Goal: Information Seeking & Learning: Find specific fact

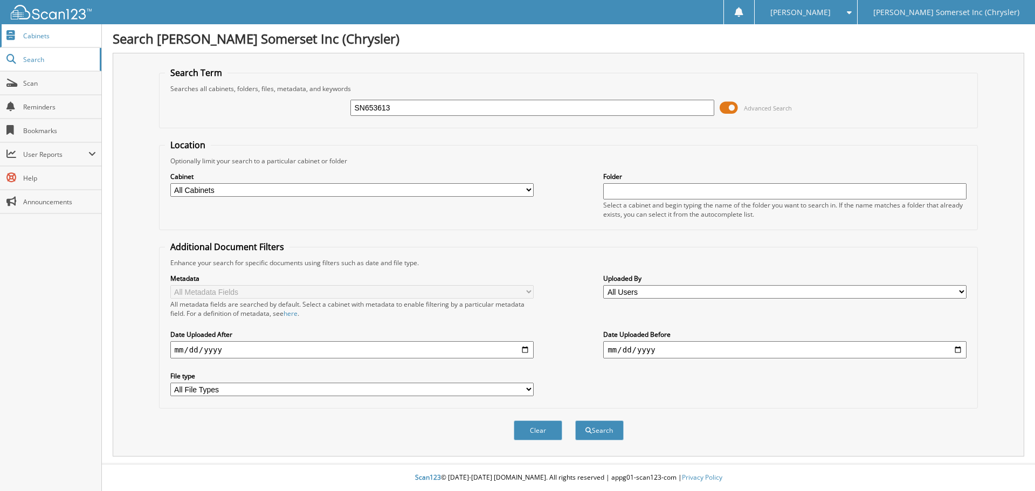
type input "SN653613"
click at [575, 421] on button "Search" at bounding box center [599, 431] width 49 height 20
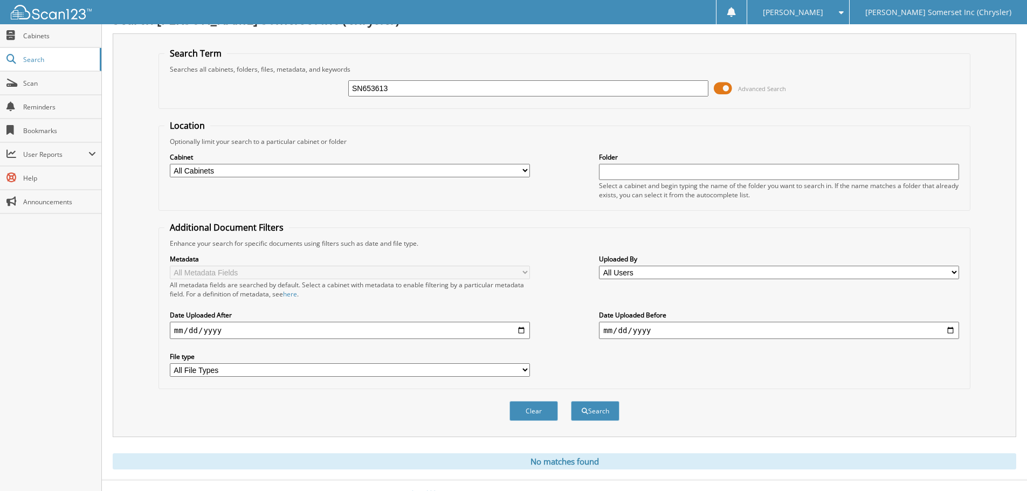
scroll to position [36, 0]
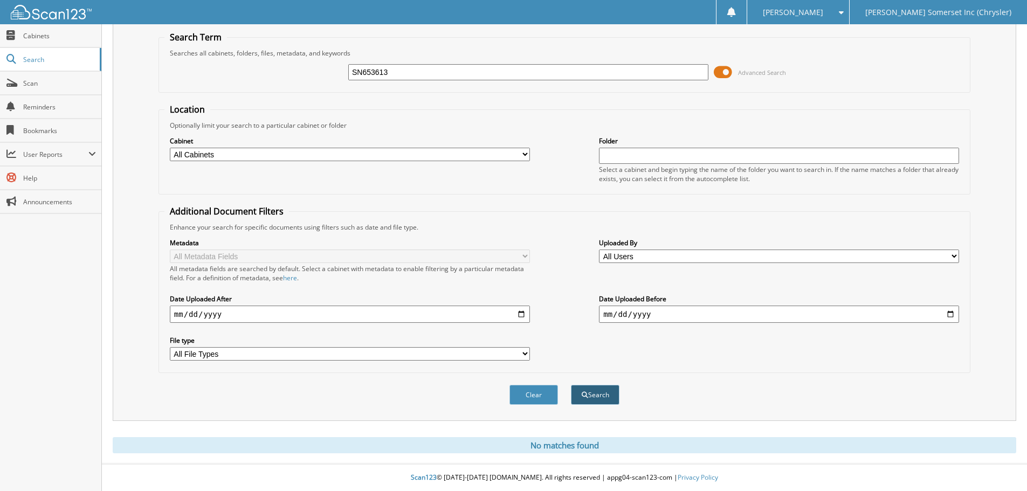
click at [590, 399] on button "Search" at bounding box center [595, 395] width 49 height 20
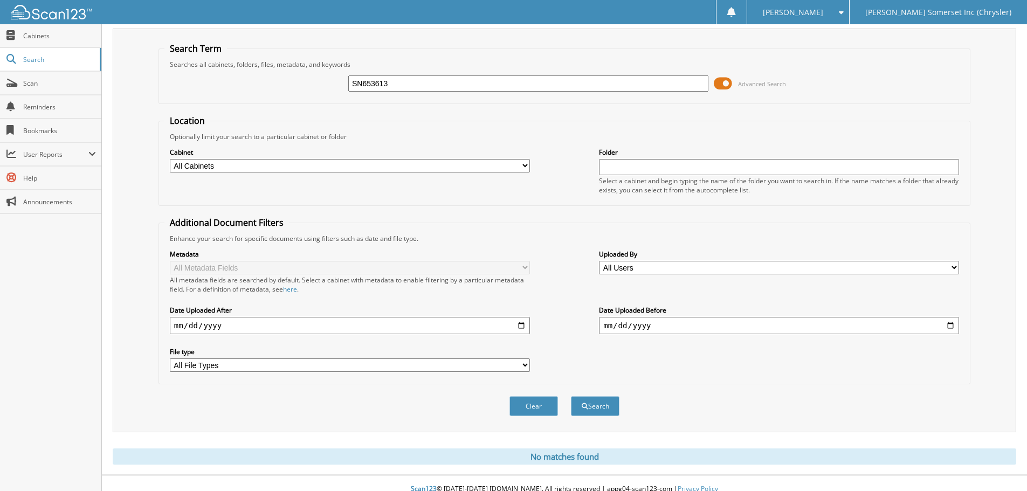
scroll to position [36, 0]
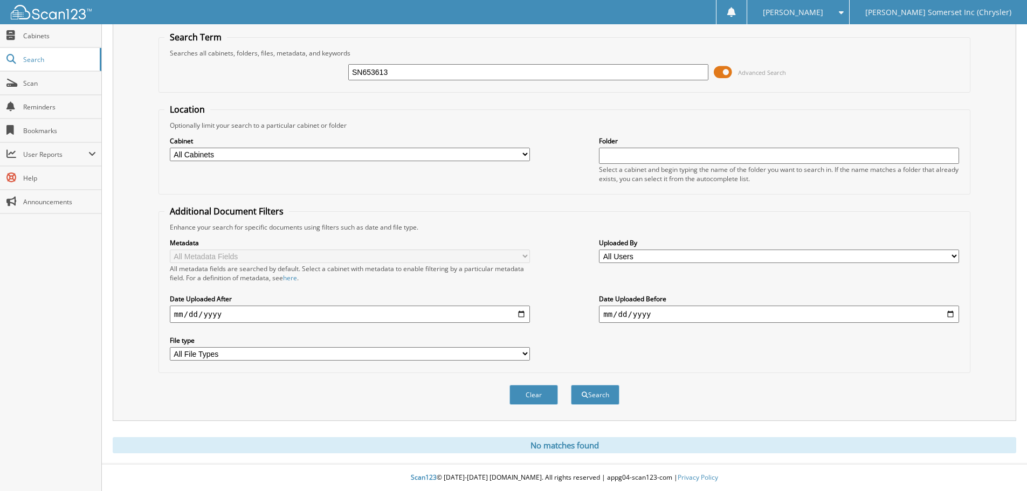
click at [440, 71] on input "SN653613" at bounding box center [528, 72] width 360 height 16
paste input "J2081"
type input "SJ208113"
click at [610, 402] on button "Search" at bounding box center [595, 395] width 49 height 20
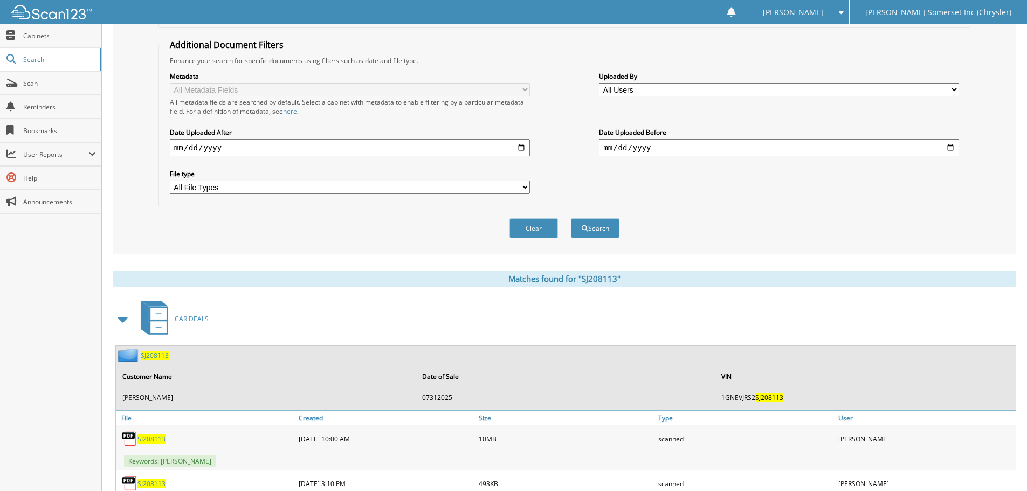
scroll to position [259, 0]
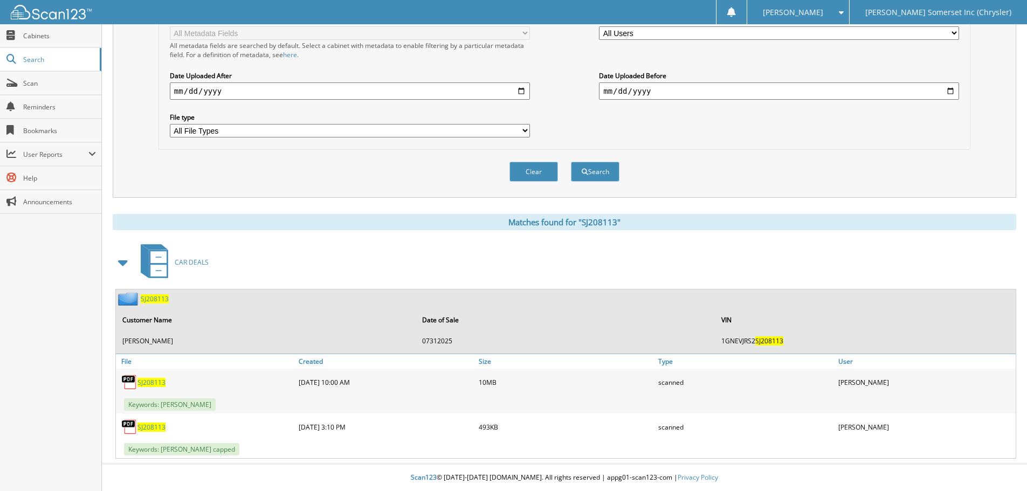
click at [151, 430] on span "SJ208113" at bounding box center [151, 427] width 28 height 9
click at [355, 175] on div "Clear Search" at bounding box center [564, 172] width 812 height 44
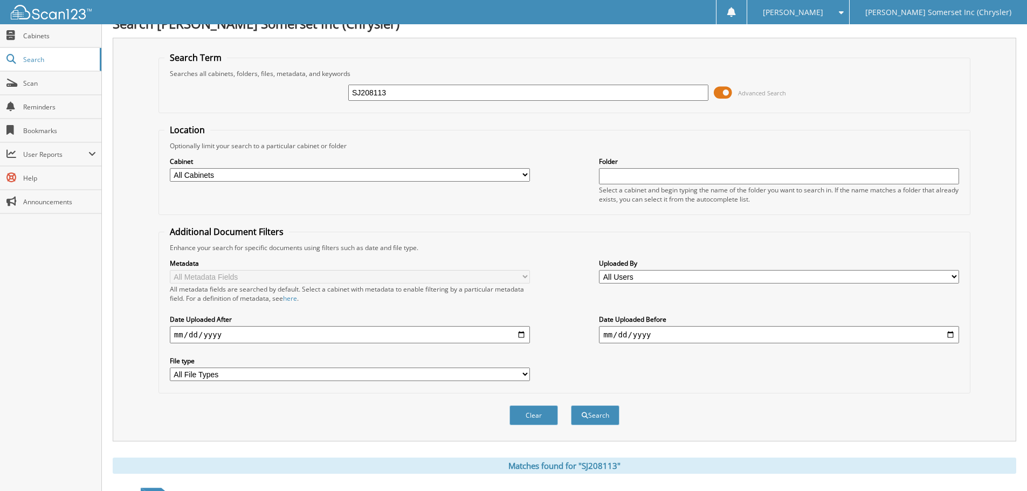
scroll to position [0, 0]
